Goal: Information Seeking & Learning: Learn about a topic

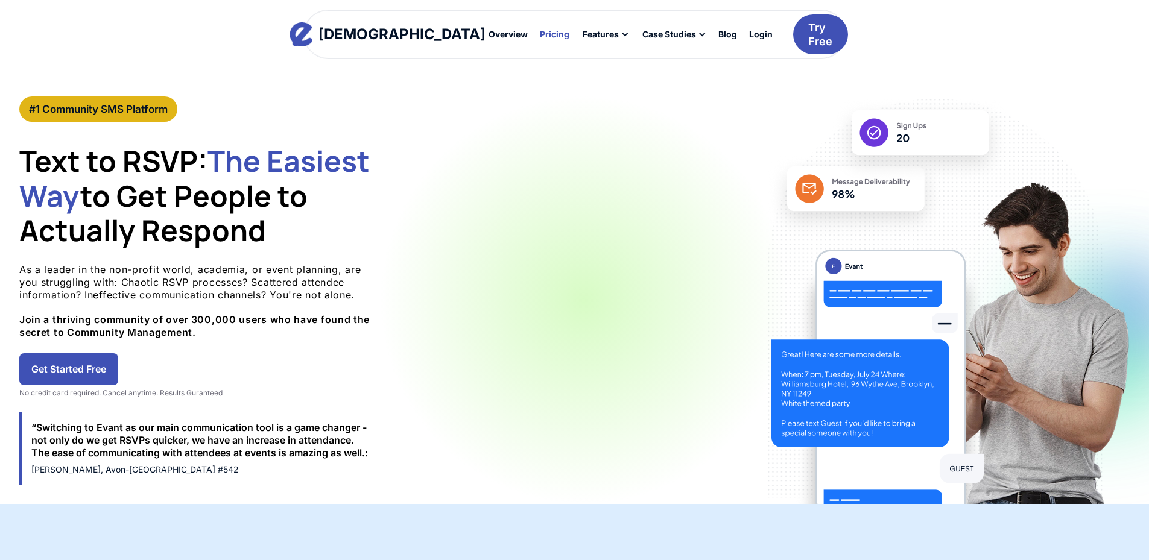
click at [540, 36] on div "Pricing" at bounding box center [555, 34] width 30 height 8
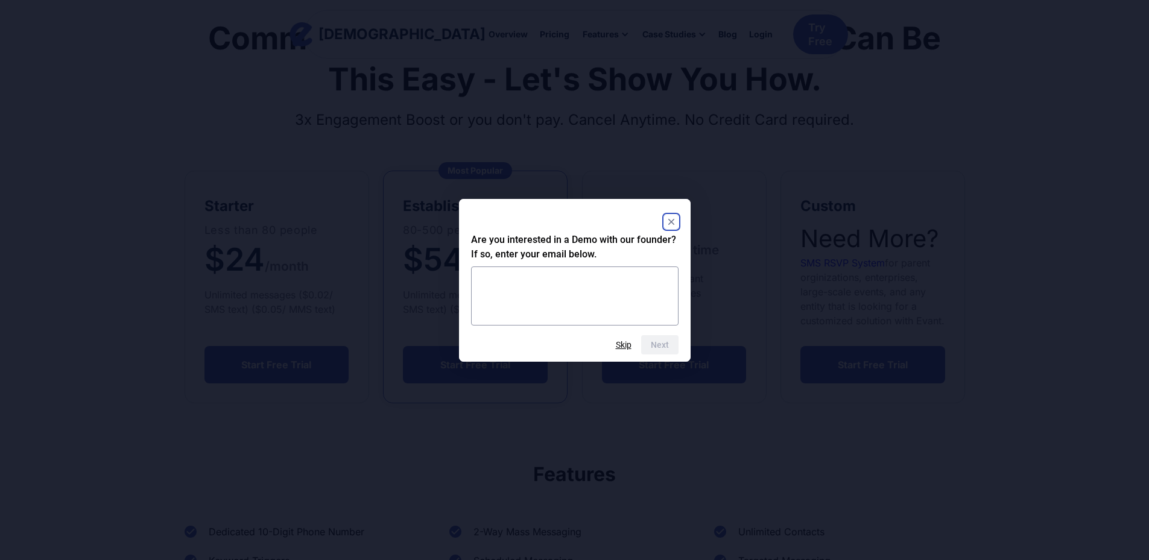
scroll to position [181, 0]
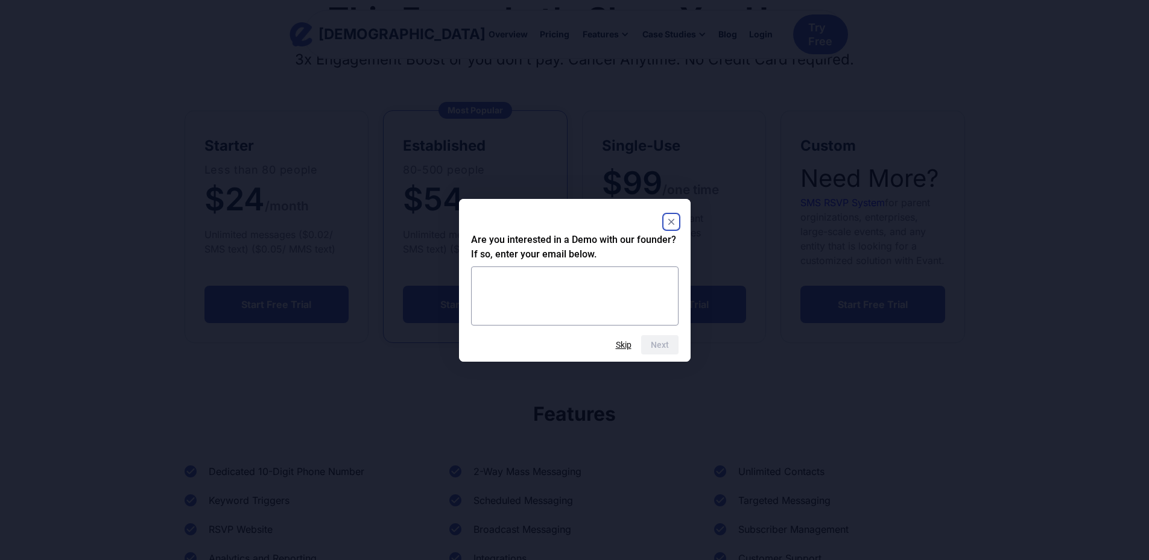
click at [670, 220] on icon "Close" at bounding box center [671, 222] width 6 height 6
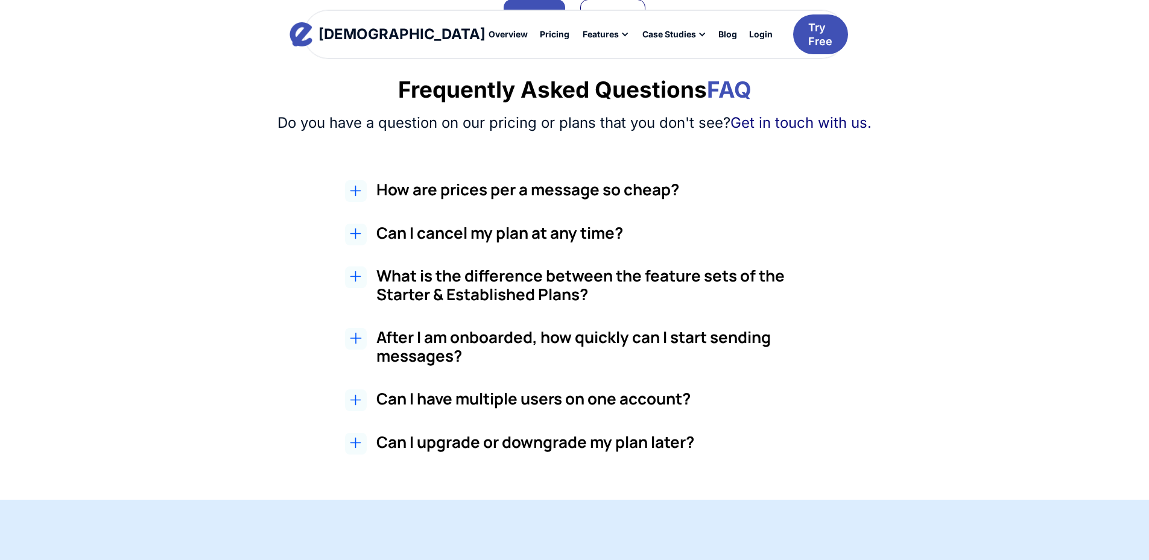
scroll to position [1026, 0]
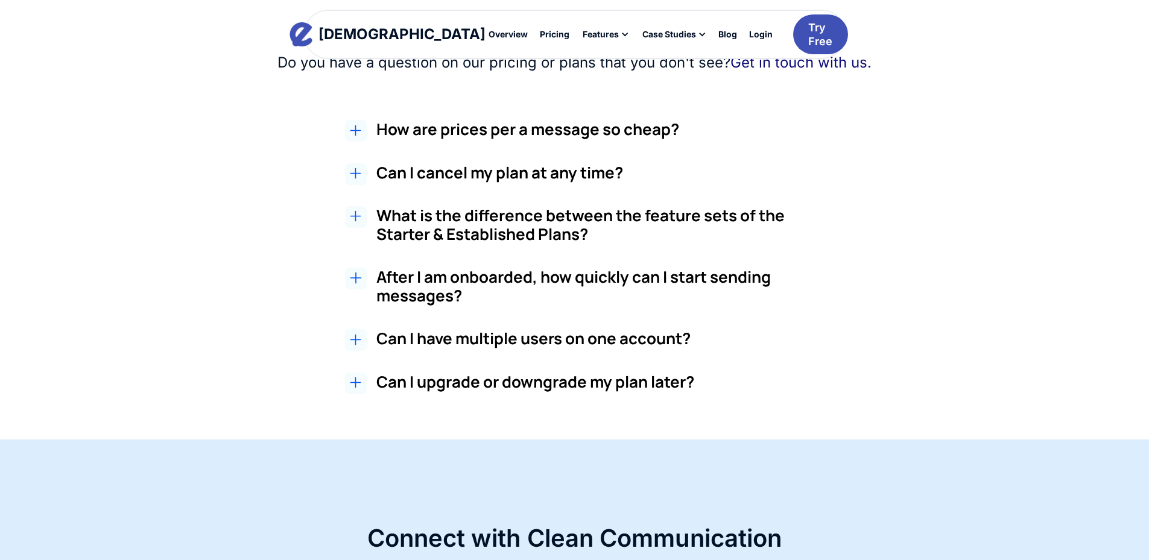
click at [361, 136] on icon at bounding box center [355, 130] width 11 height 11
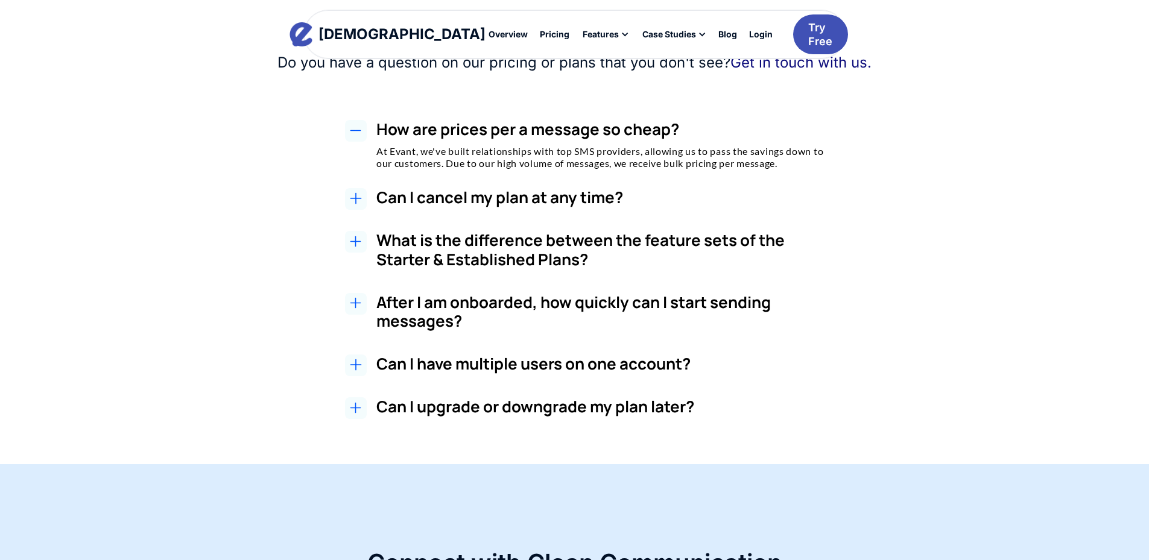
click at [361, 136] on icon at bounding box center [355, 130] width 11 height 11
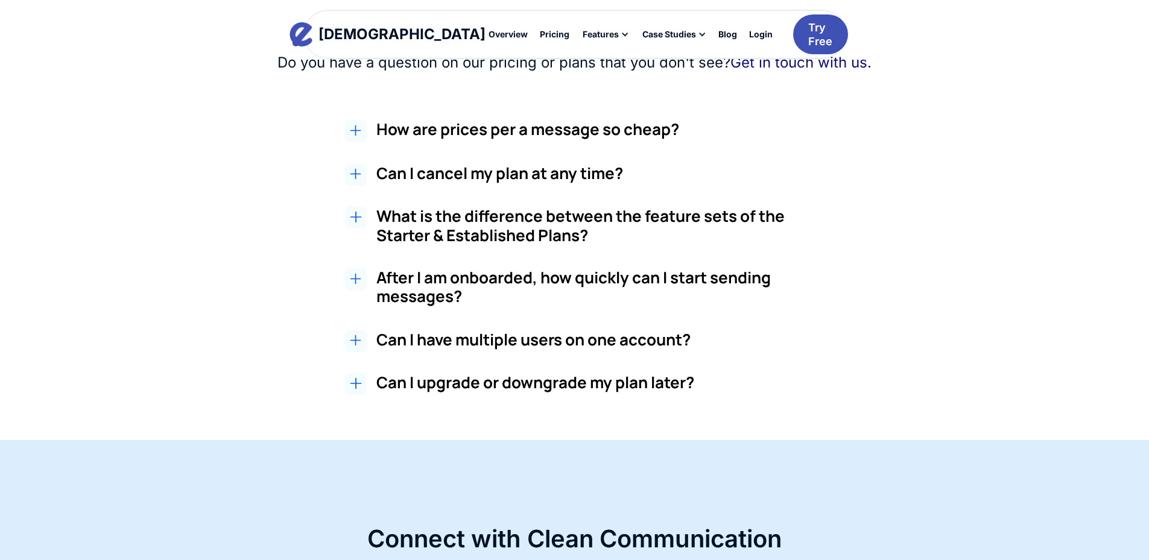
click at [355, 180] on icon at bounding box center [355, 173] width 11 height 11
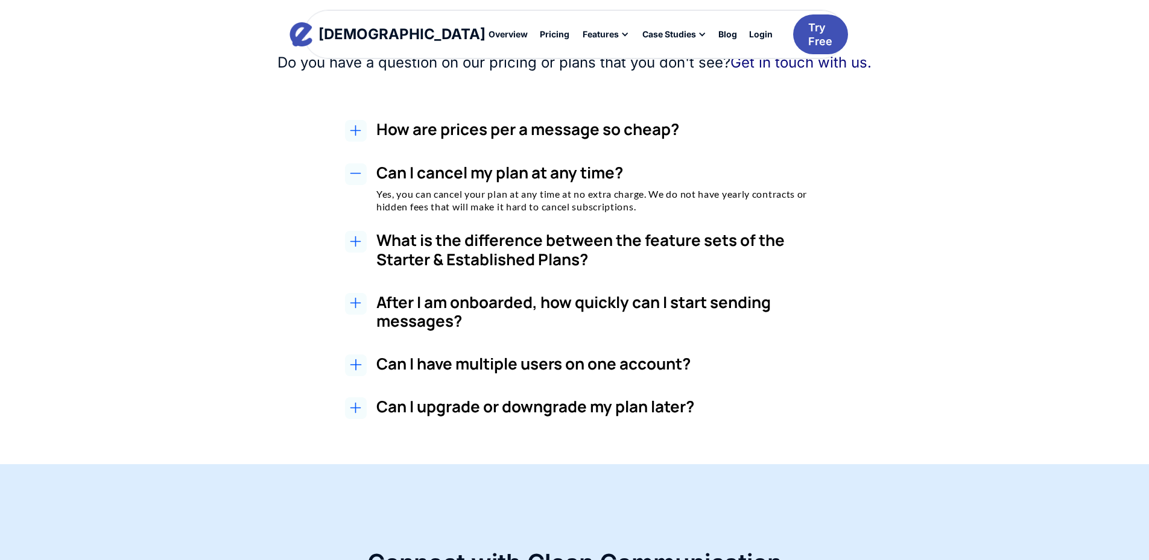
click at [355, 179] on icon at bounding box center [355, 173] width 11 height 11
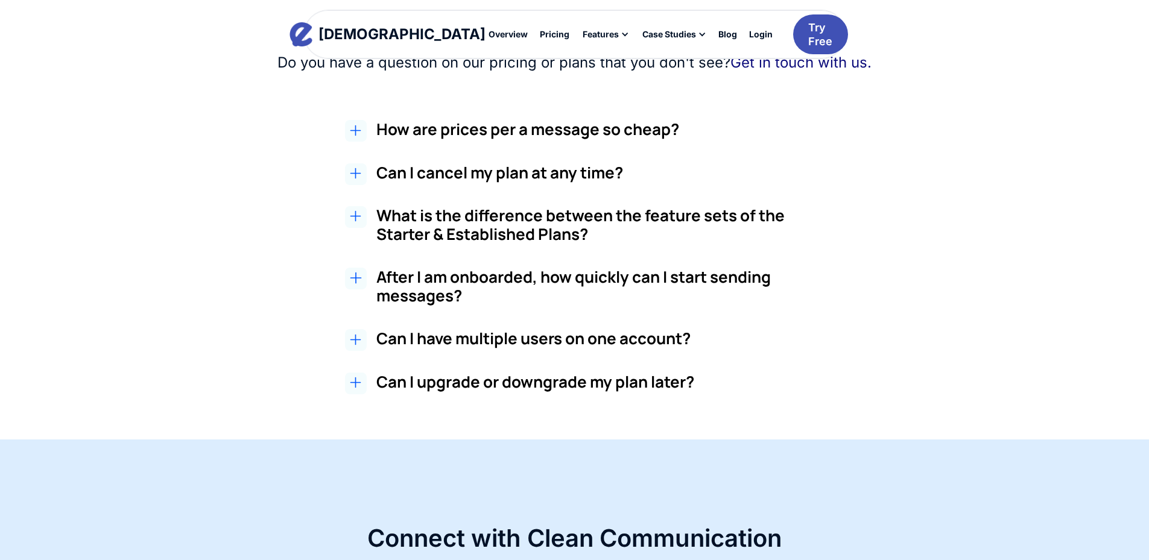
click at [357, 222] on icon at bounding box center [355, 216] width 11 height 11
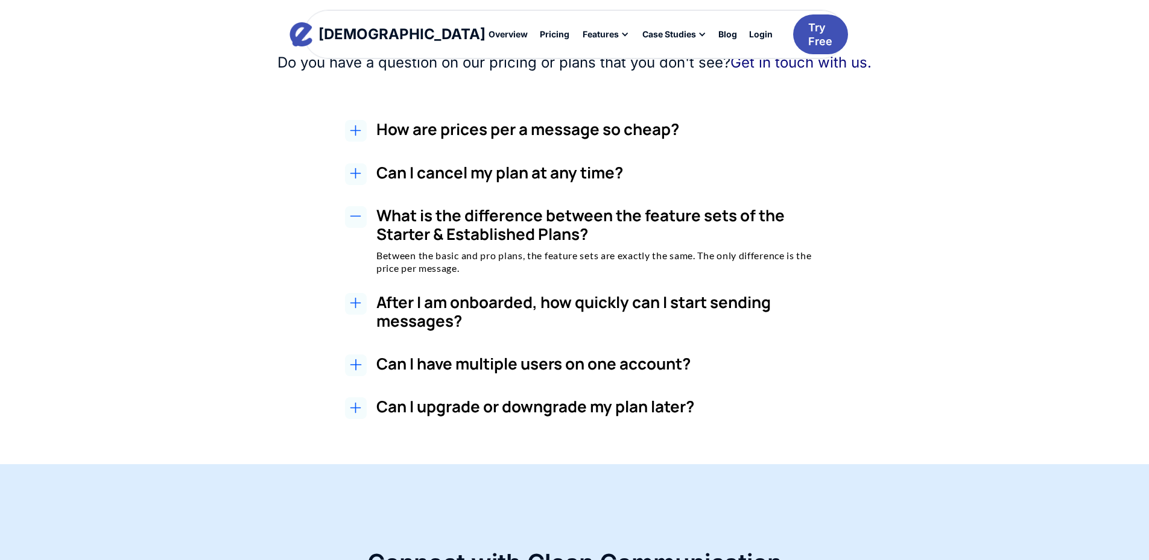
click at [357, 222] on icon at bounding box center [355, 216] width 11 height 11
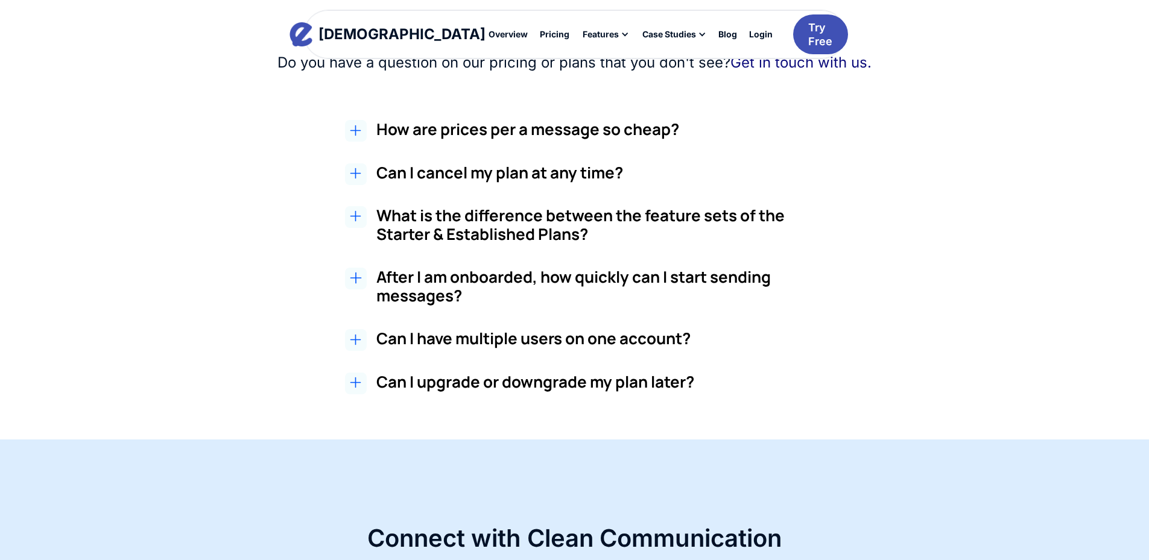
click at [361, 290] on div at bounding box center [356, 279] width 22 height 22
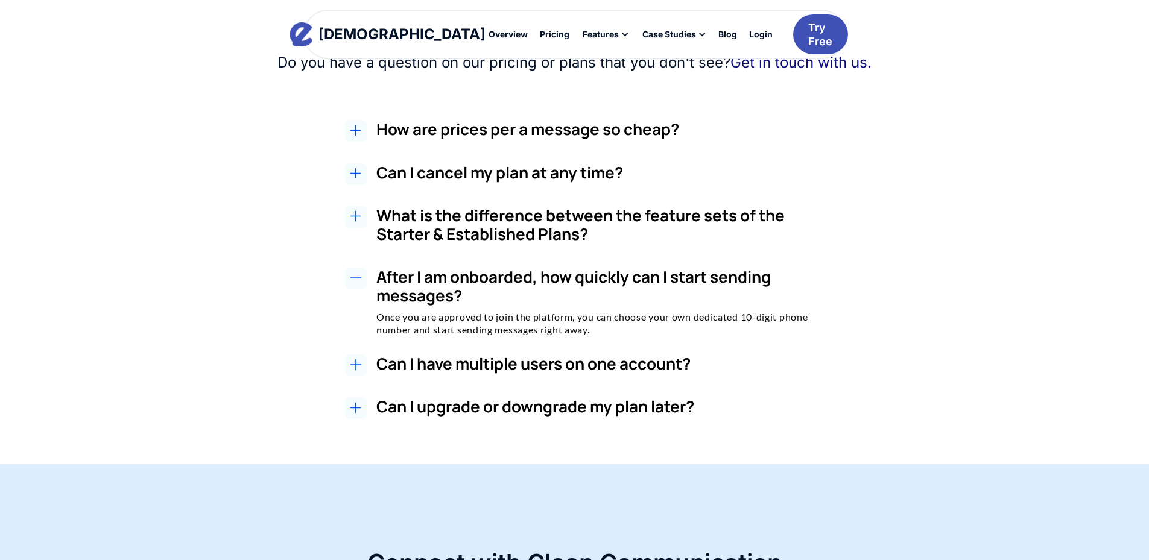
click at [361, 290] on div at bounding box center [356, 279] width 22 height 22
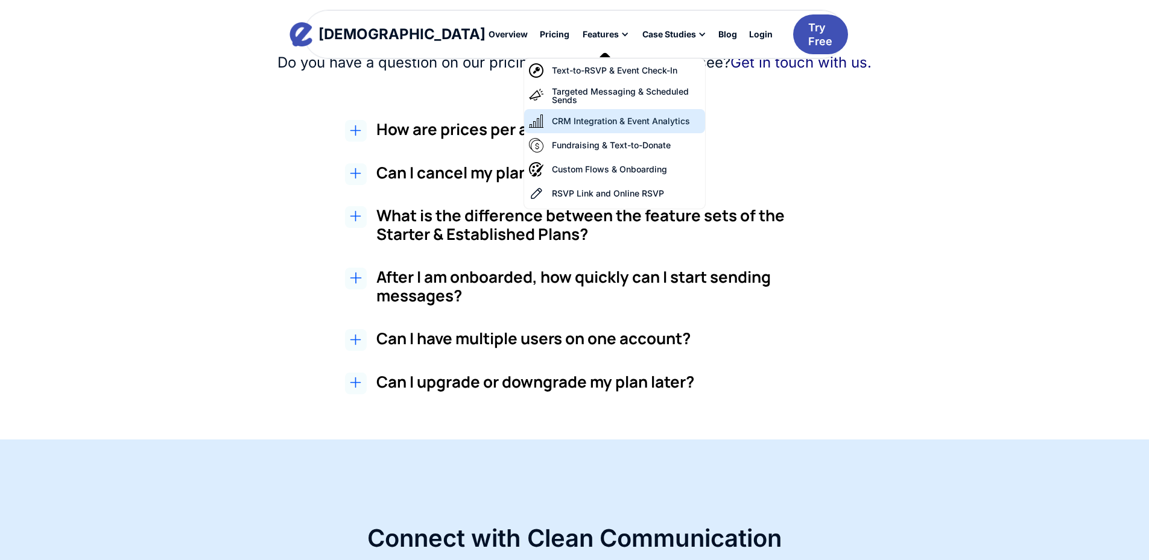
click at [552, 119] on div "CRM Integration & Event Analytics" at bounding box center [621, 121] width 138 height 8
